Goal: Task Accomplishment & Management: Use online tool/utility

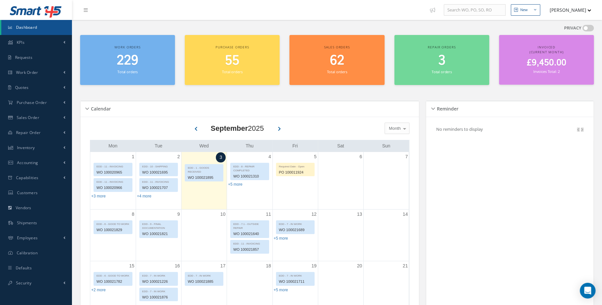
click at [140, 65] on h2 "229" at bounding box center [127, 61] width 88 height 16
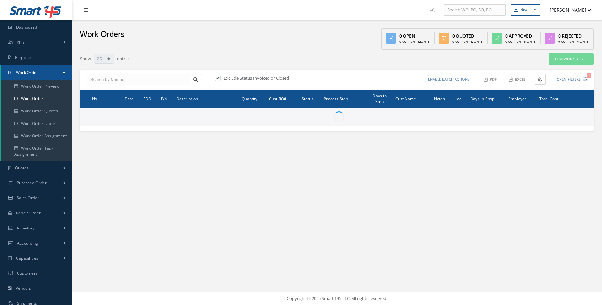
select select "25"
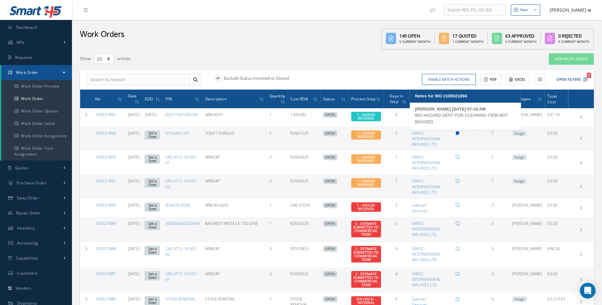
click at [460, 134] on icon at bounding box center [458, 134] width 4 height 4
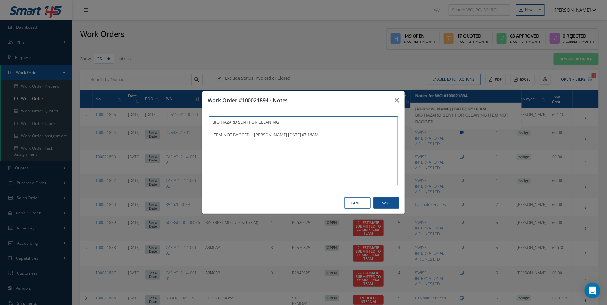
type textarea "BIO HAZARD SENT FOR CLEANING ITEM NOT BAGGED -- [PERSON_NAME] [DATE] 07:16AM"
click at [400, 99] on button "button" at bounding box center [396, 100] width 15 height 18
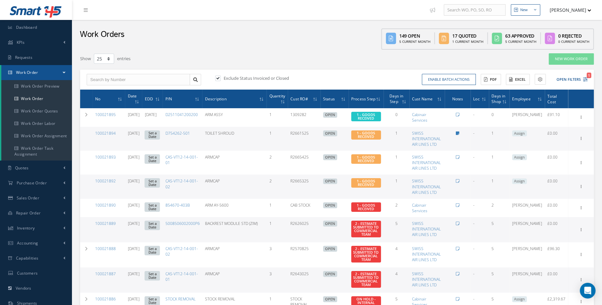
click at [583, 70] on div "Exclude Status Invoiced or Closed Enable batch actions Update Work Orders Close…" at bounding box center [337, 80] width 514 height 20
click at [588, 84] on button "Open Filters 1" at bounding box center [569, 79] width 37 height 11
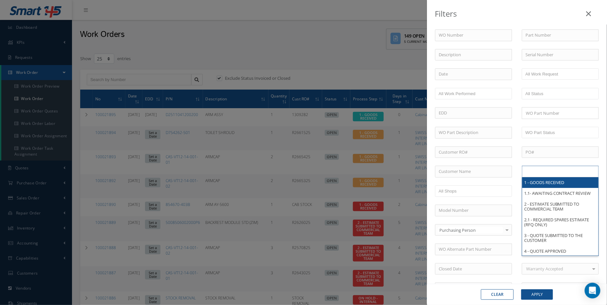
click at [533, 171] on input "text" at bounding box center [546, 172] width 42 height 8
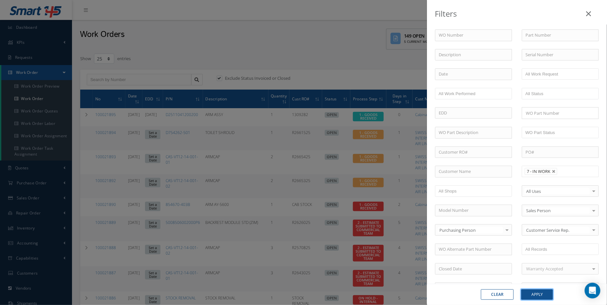
click at [523, 295] on button "Apply" at bounding box center [537, 295] width 32 height 10
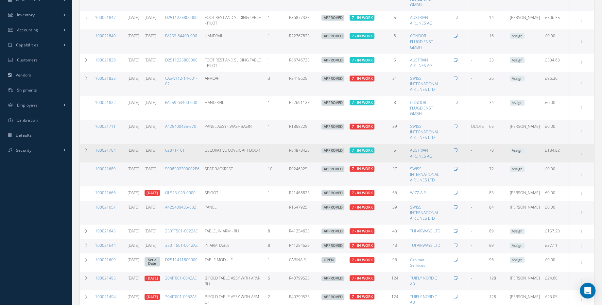
scroll to position [250, 0]
